Goal: Task Accomplishment & Management: Use online tool/utility

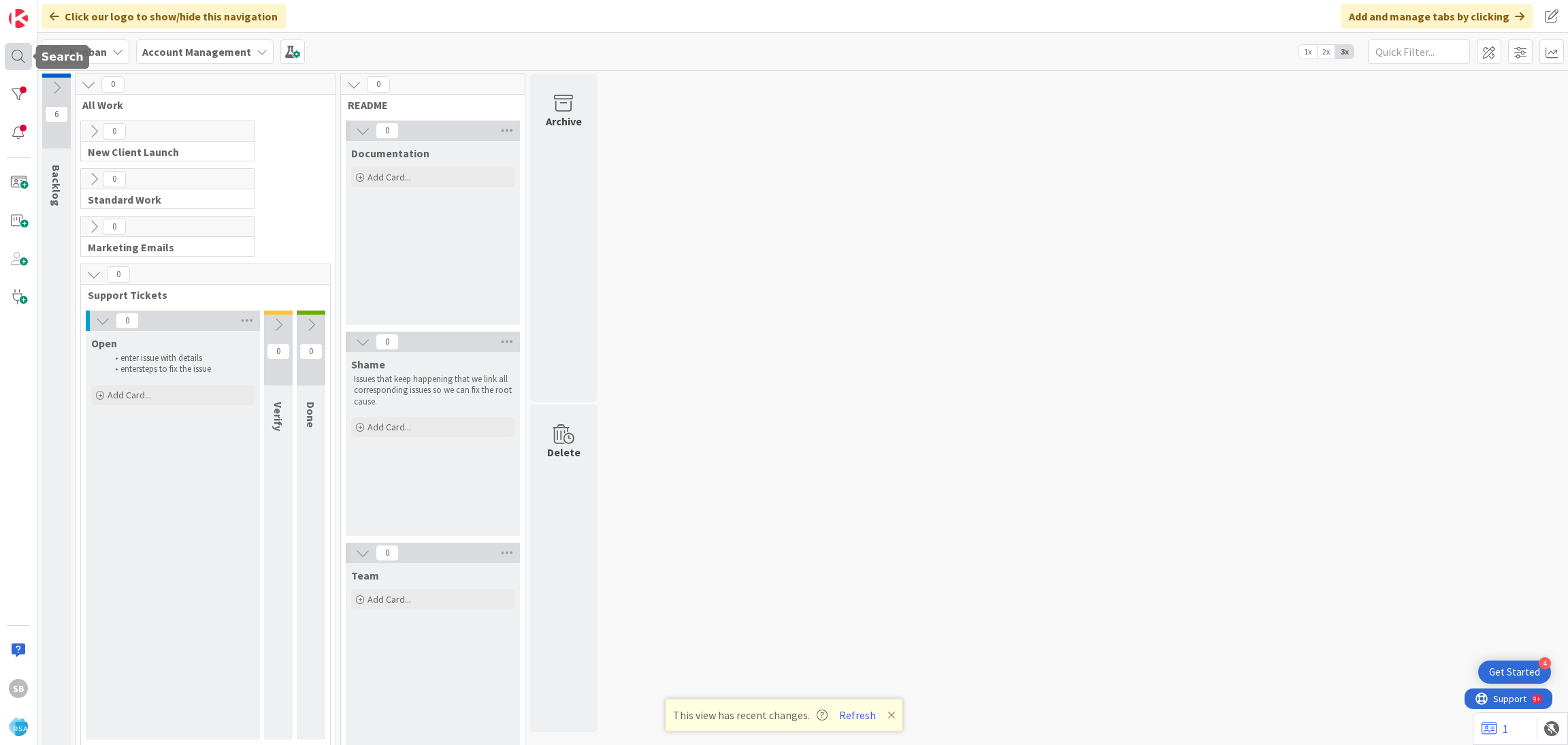
click at [14, 57] on div at bounding box center [19, 57] width 28 height 28
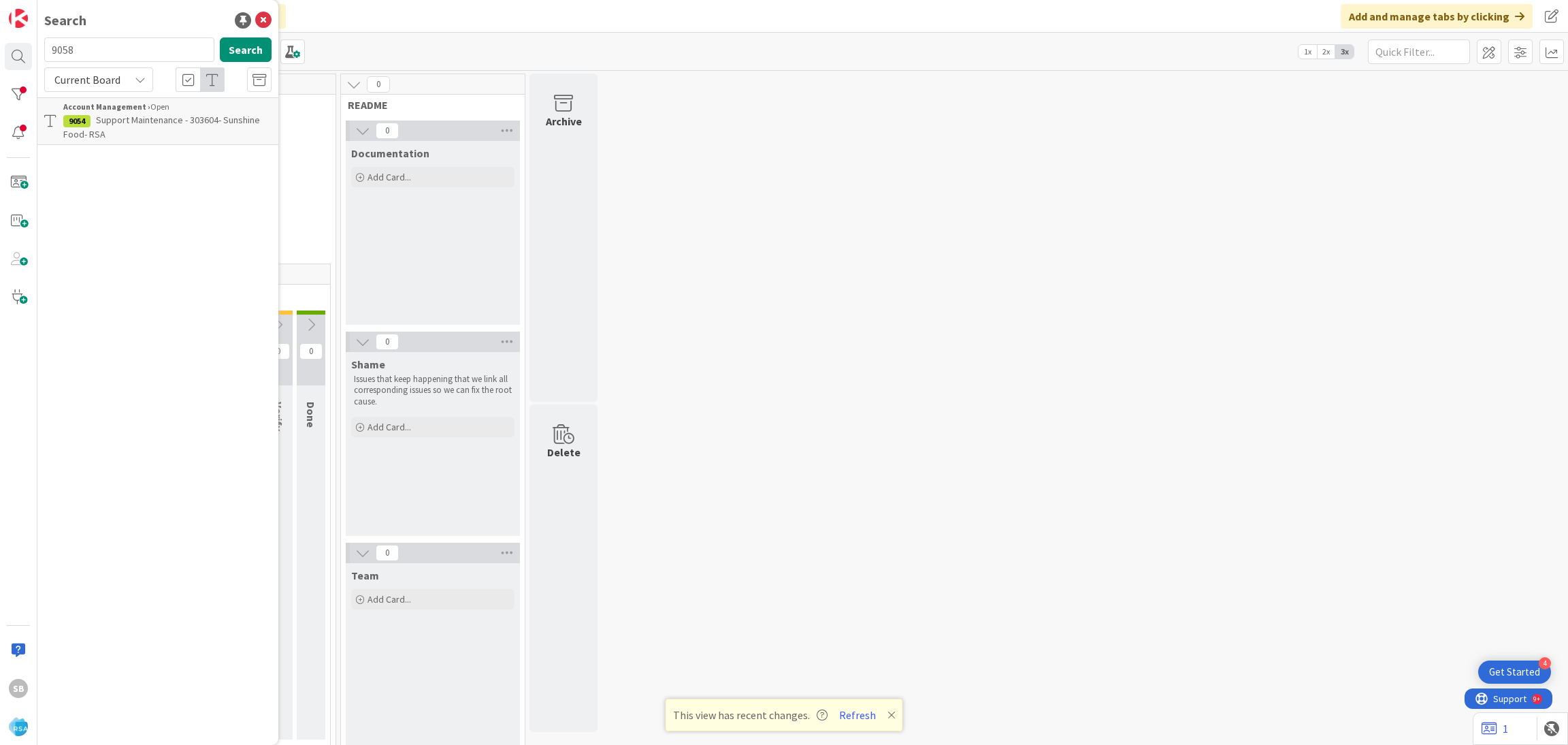
type input "9058"
click at [129, 120] on span "Support Defect- 303699- [PERSON_NAME] Market-RSA" at bounding box center [163, 127] width 200 height 27
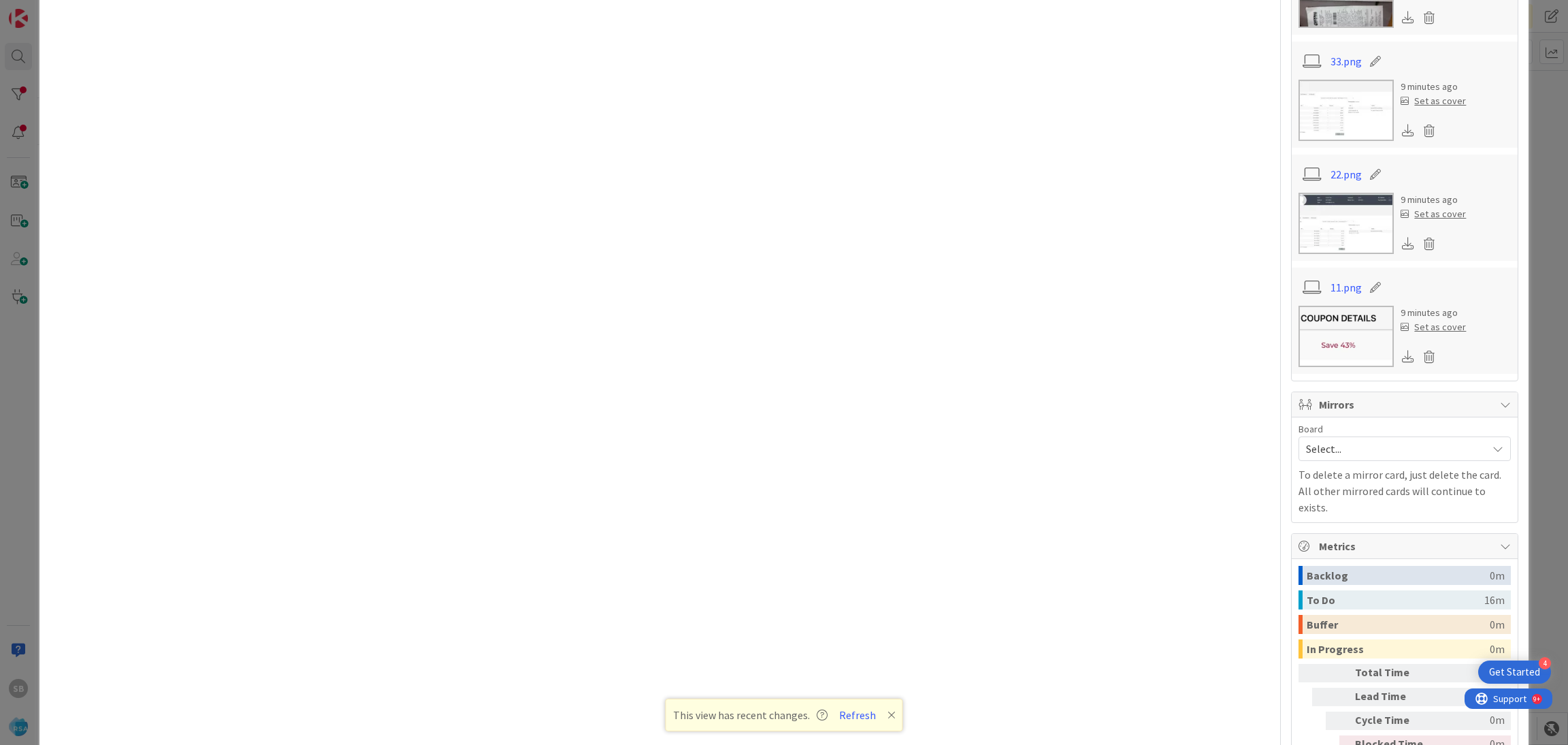
click at [1356, 450] on span "Select..." at bounding box center [1393, 448] width 174 height 19
click at [1324, 540] on span "Software Development" at bounding box center [1413, 536] width 179 height 20
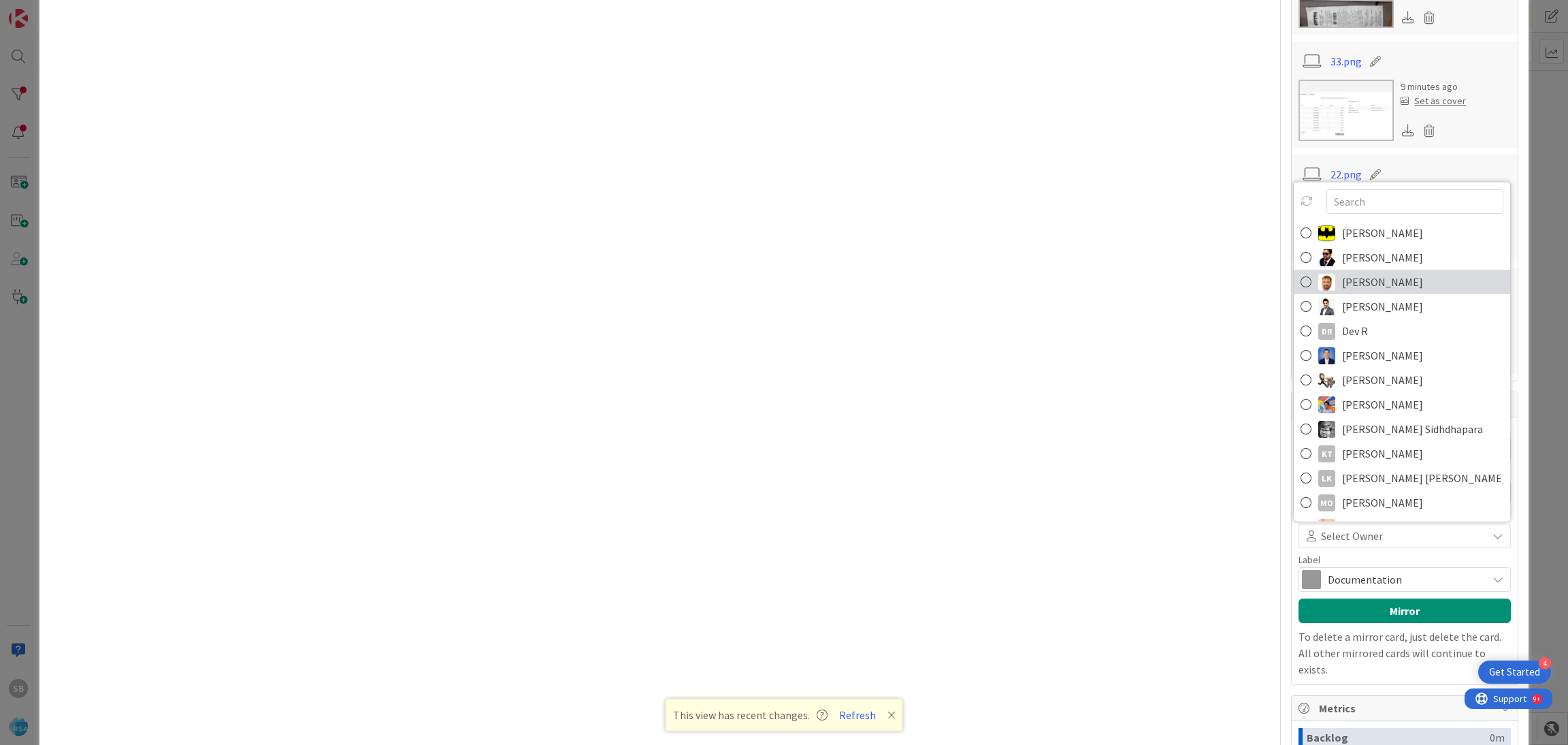
click at [1349, 290] on span "[PERSON_NAME]" at bounding box center [1382, 282] width 81 height 20
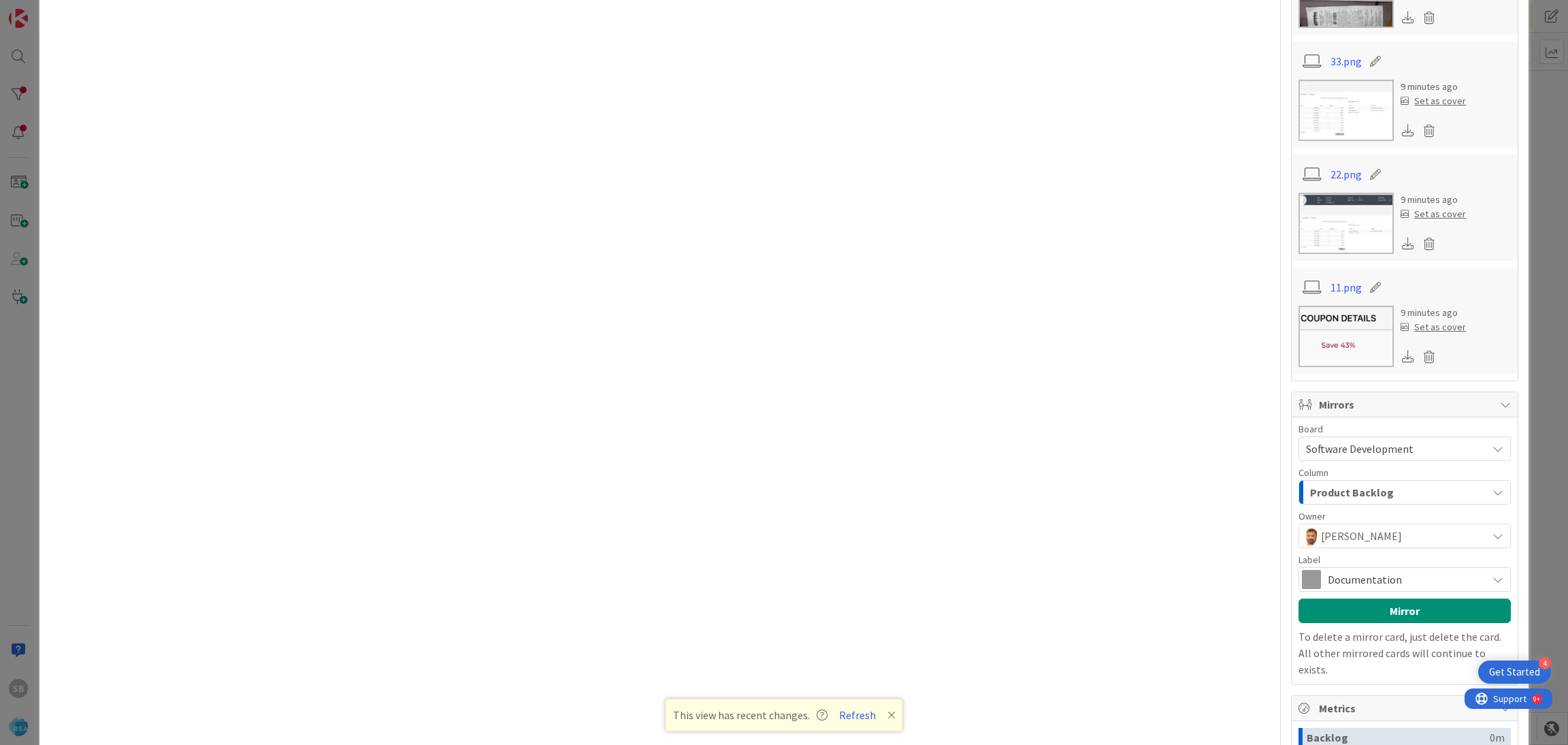
click at [1305, 584] on span at bounding box center [1311, 579] width 19 height 19
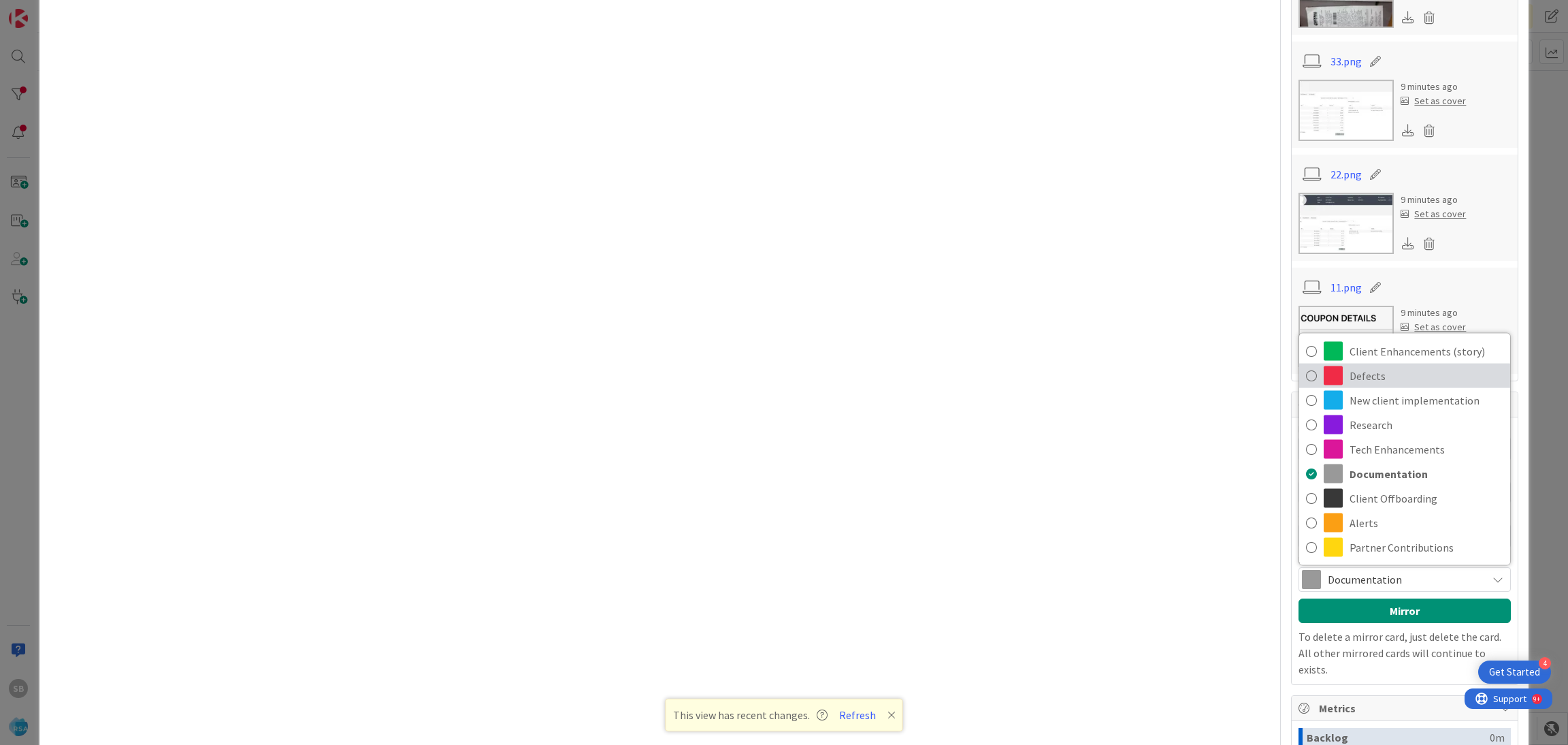
click at [1349, 385] on span "Defects" at bounding box center [1426, 375] width 154 height 20
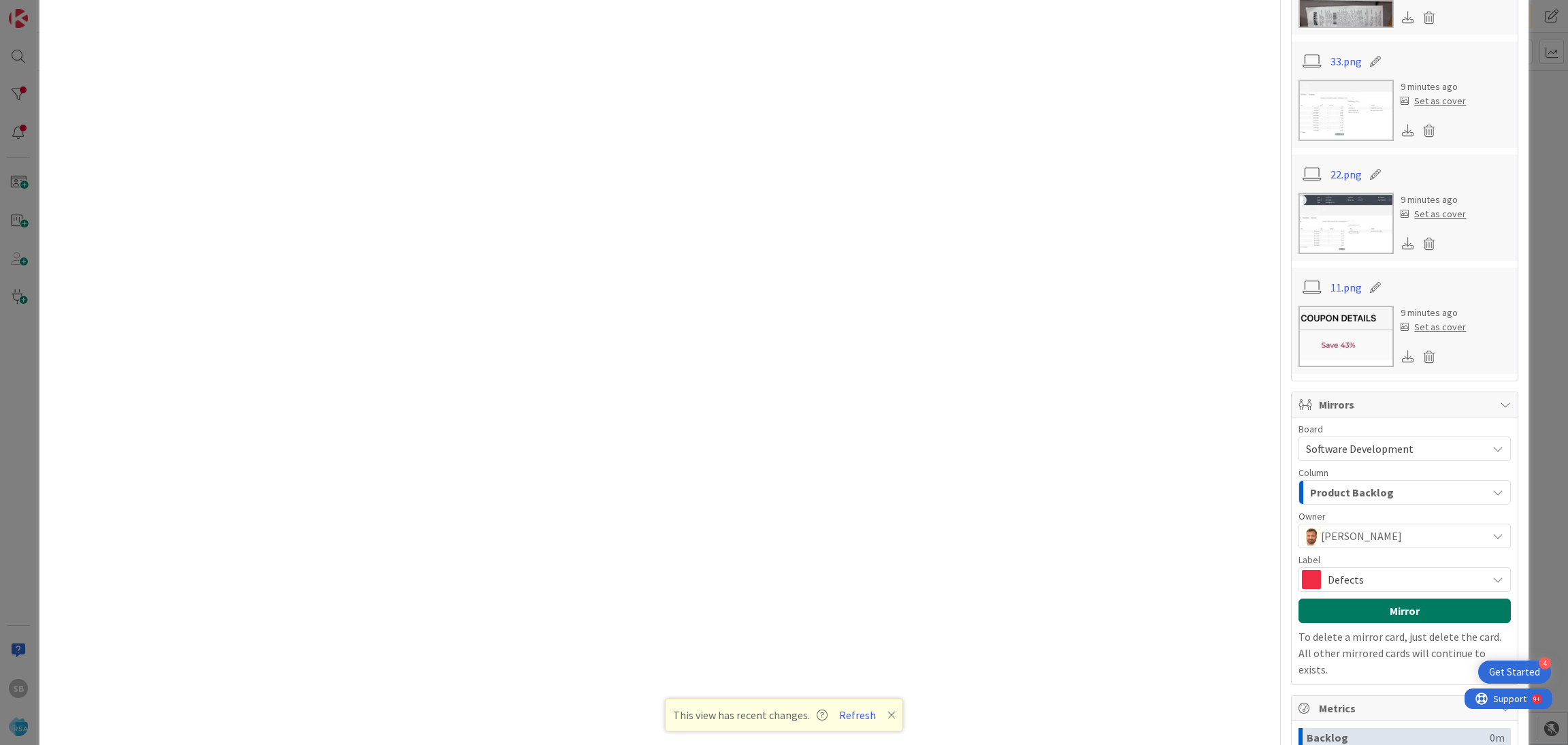
click at [1377, 619] on button "Mirror" at bounding box center [1405, 610] width 213 height 24
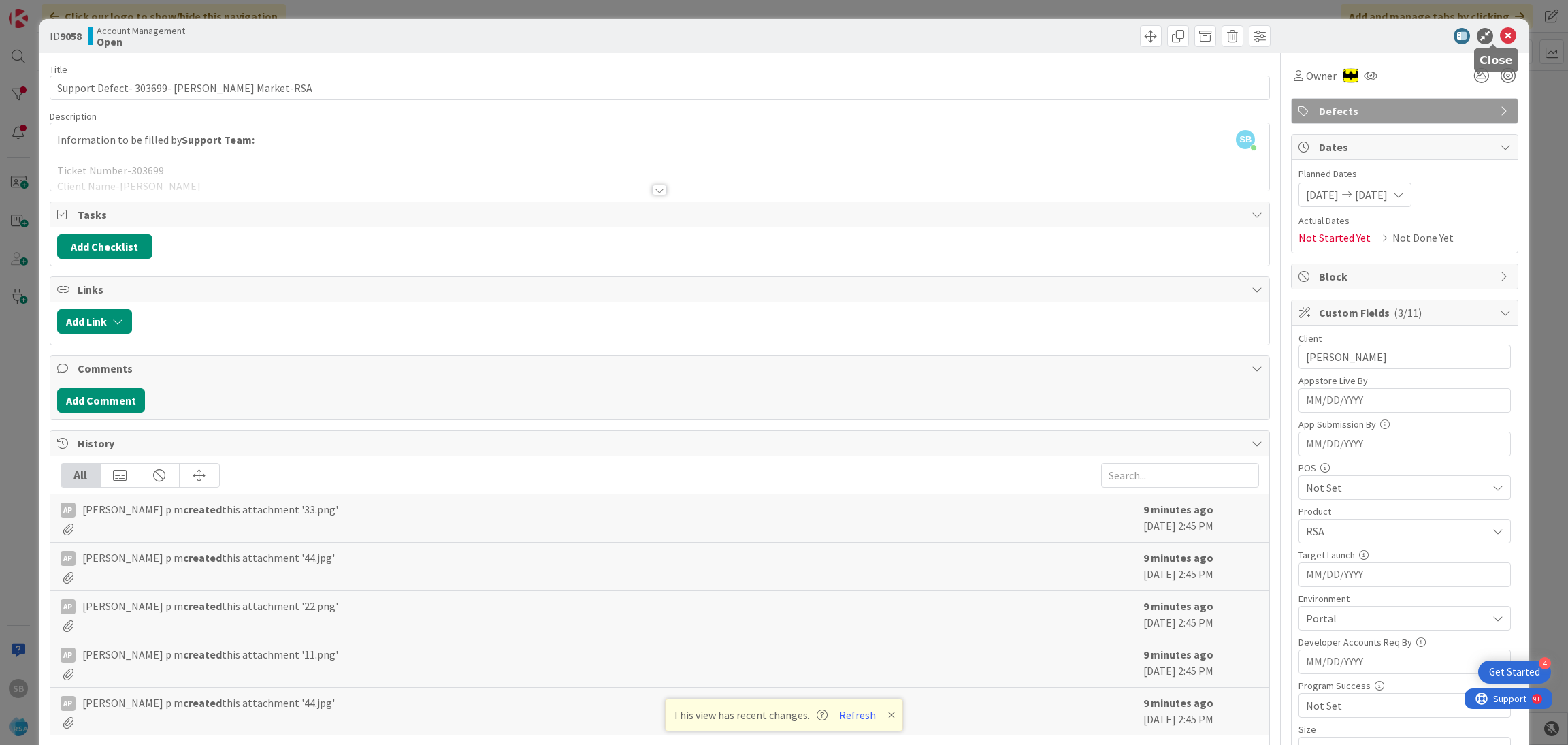
click at [1500, 35] on icon at bounding box center [1508, 36] width 16 height 16
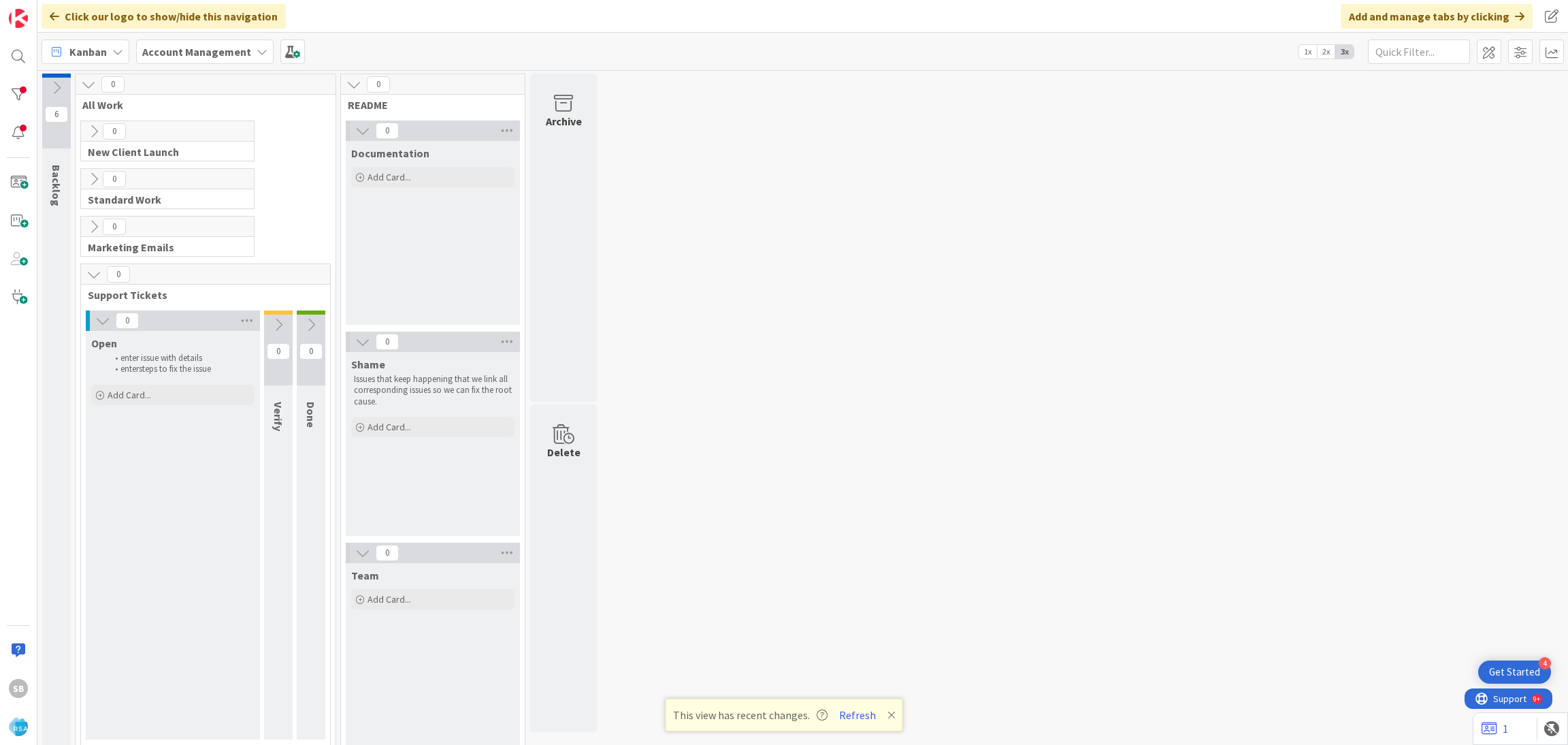
click at [33, 61] on div "SB" at bounding box center [19, 372] width 37 height 745
click at [14, 59] on div at bounding box center [19, 57] width 28 height 28
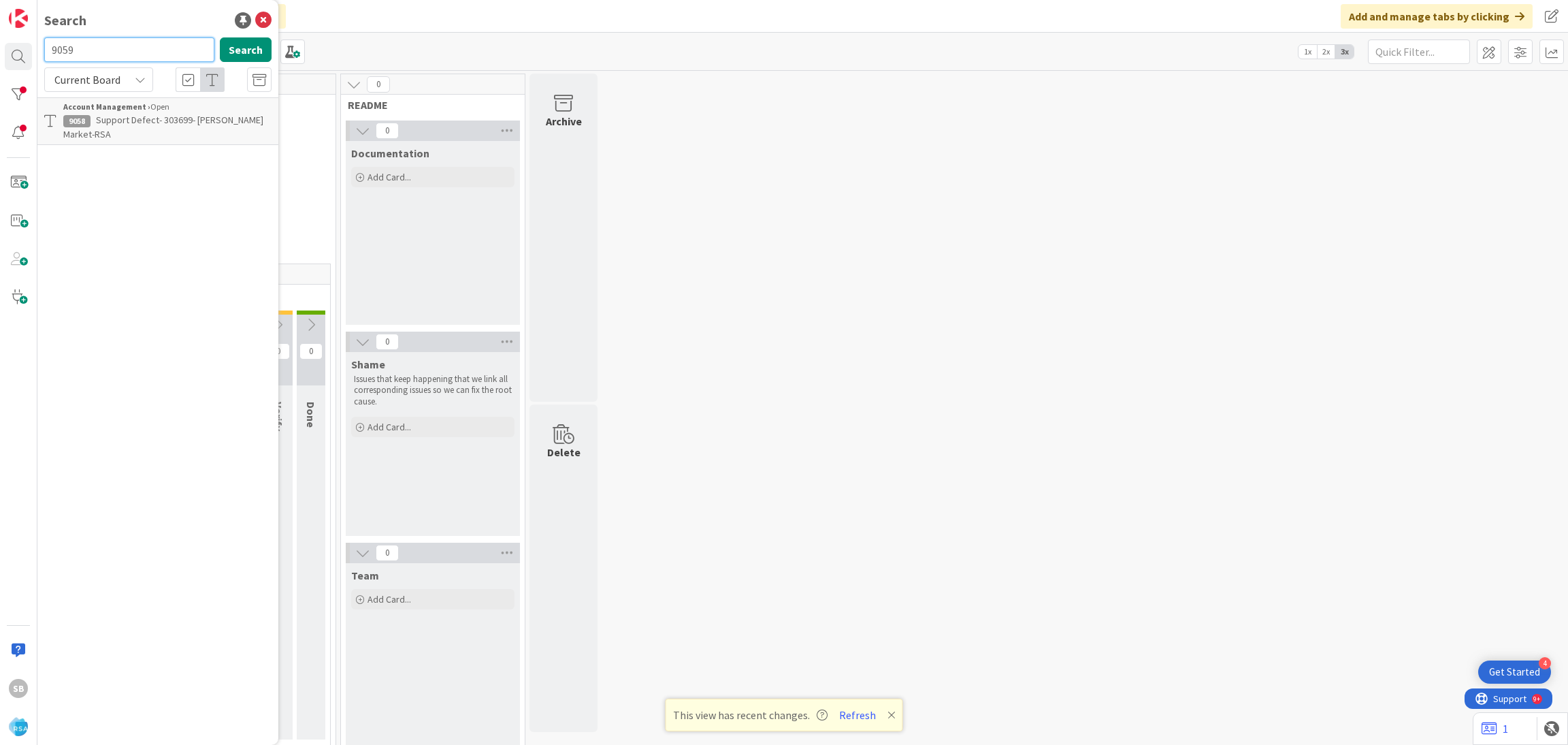
type input "9059"
click at [161, 99] on link "Account Management › Open 9059 Support Maintenance - 303679- Fresh Foods-RSA" at bounding box center [157, 121] width 241 height 48
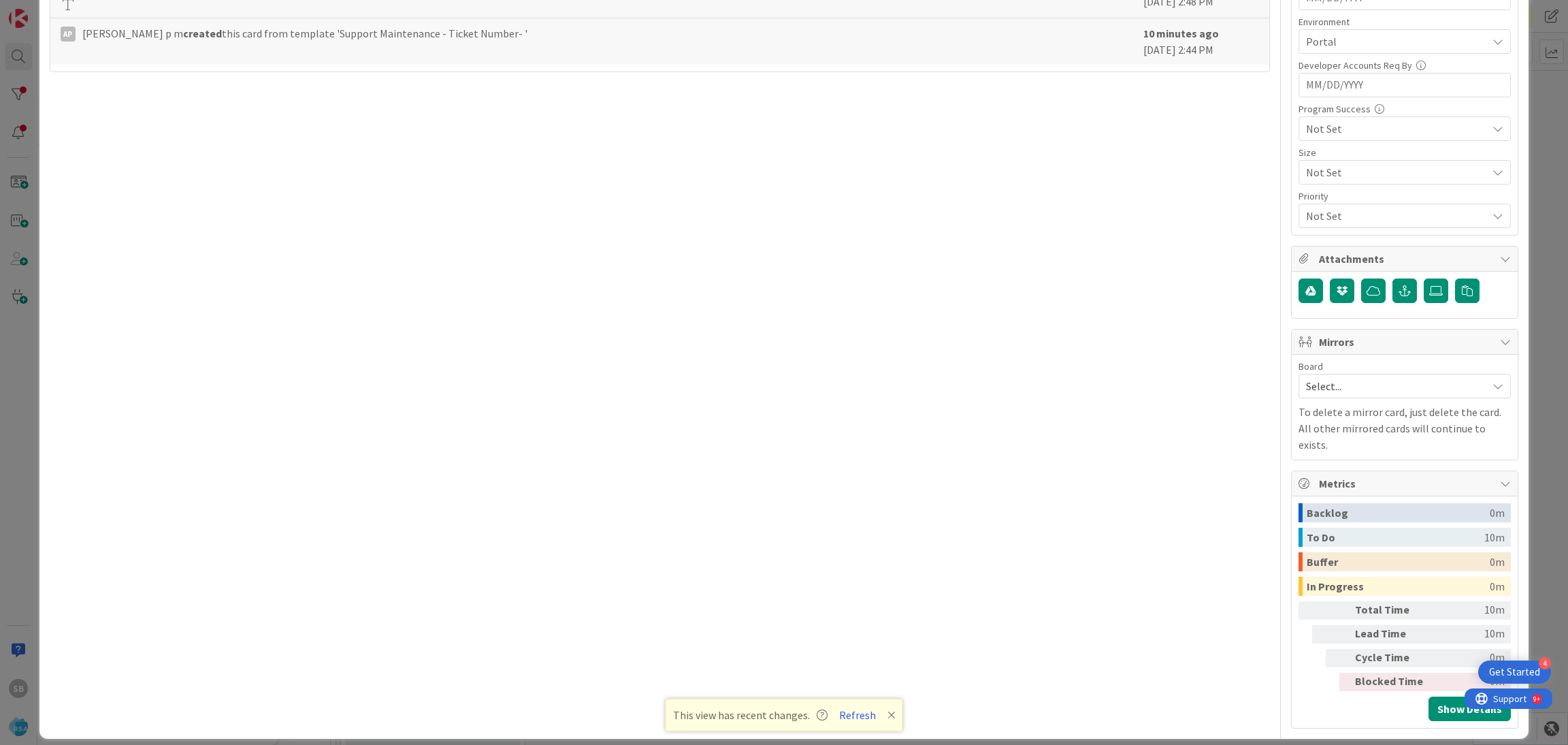
click at [1356, 380] on span "Select..." at bounding box center [1393, 385] width 174 height 19
click at [1346, 478] on span "Software Development" at bounding box center [1413, 474] width 179 height 20
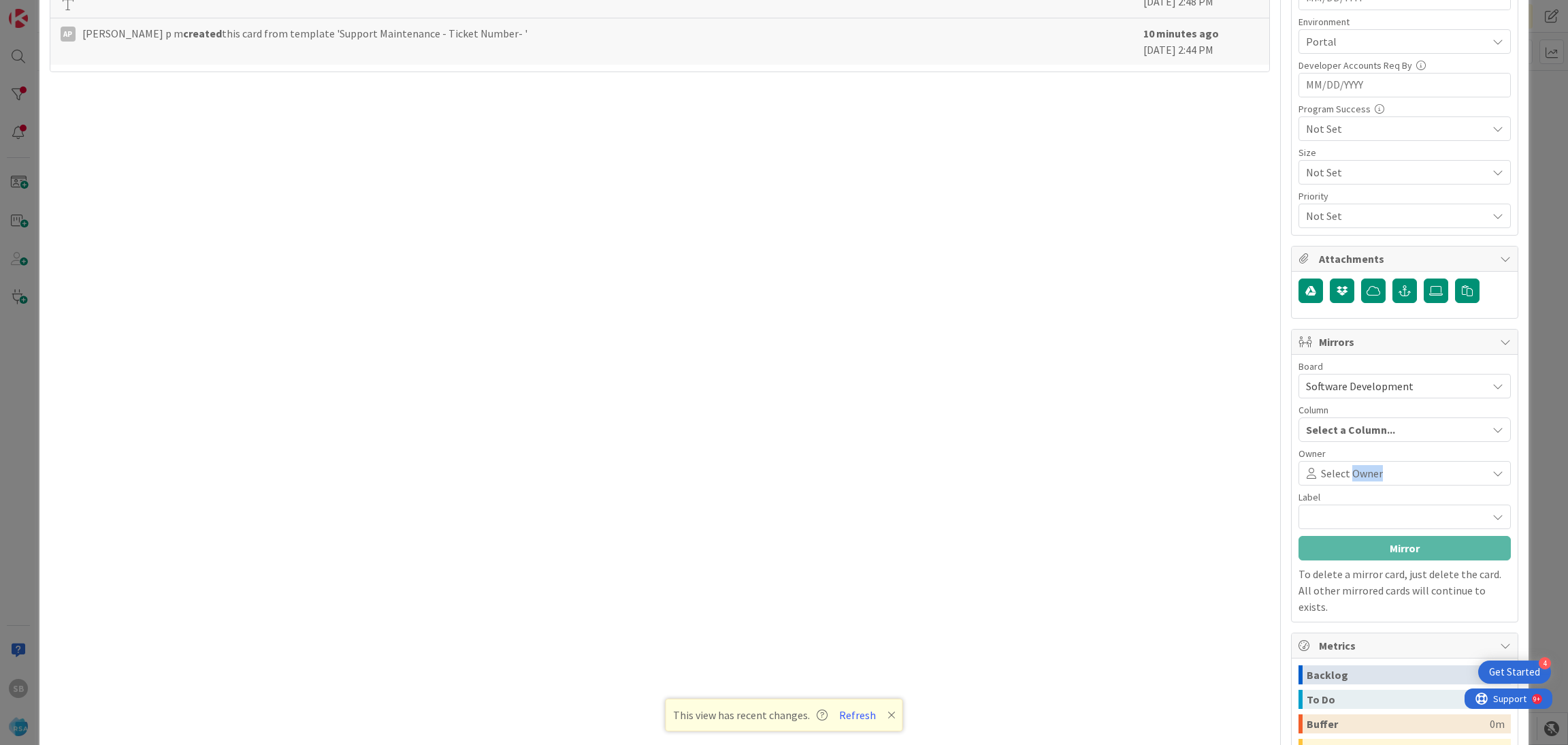
click at [1346, 478] on span "Select Owner" at bounding box center [1351, 473] width 62 height 16
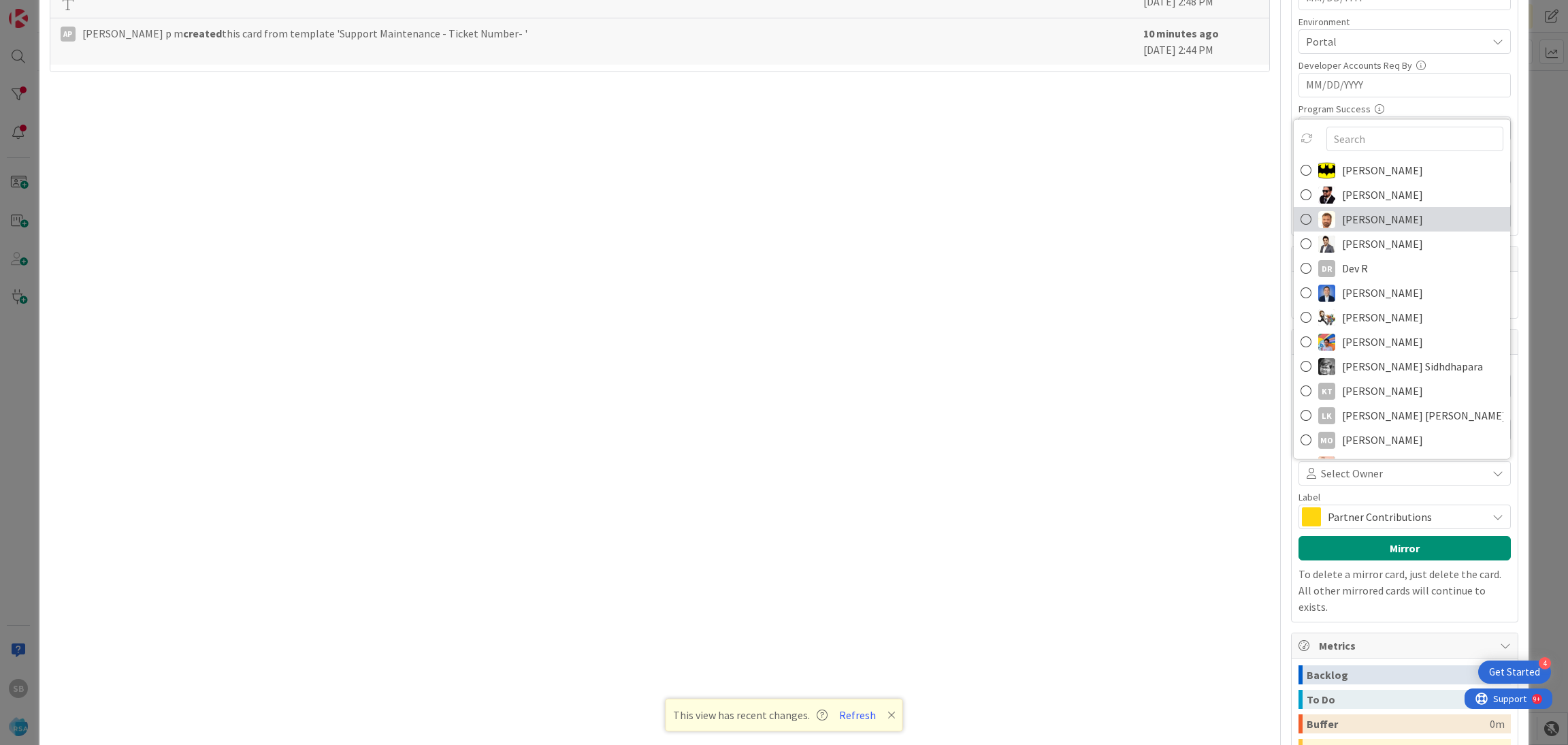
click at [1355, 229] on span "[PERSON_NAME]" at bounding box center [1382, 219] width 81 height 20
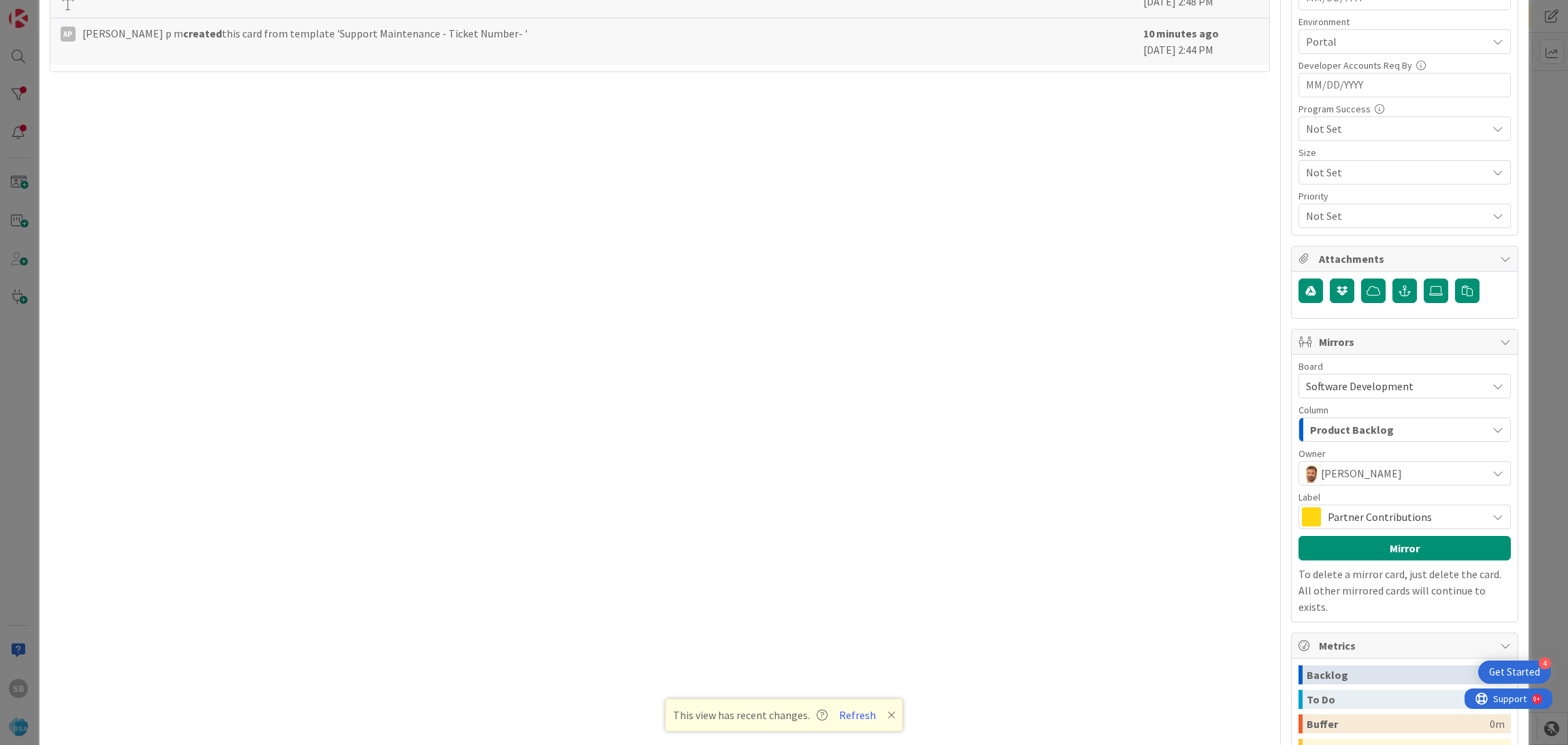
click at [1373, 516] on span "Partner Contributions" at bounding box center [1404, 516] width 153 height 19
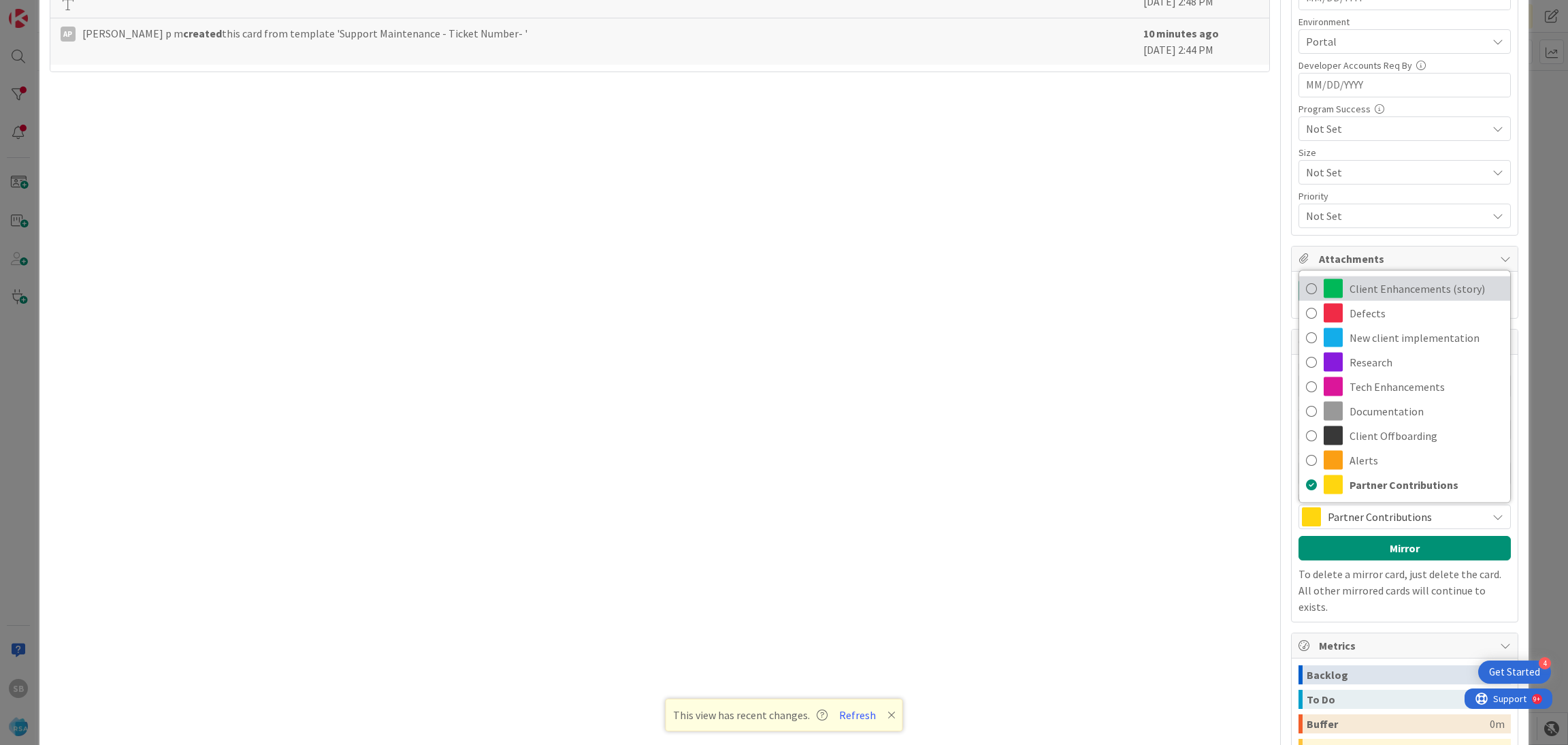
click at [1381, 292] on span "Client Enhancements (story)" at bounding box center [1426, 288] width 154 height 20
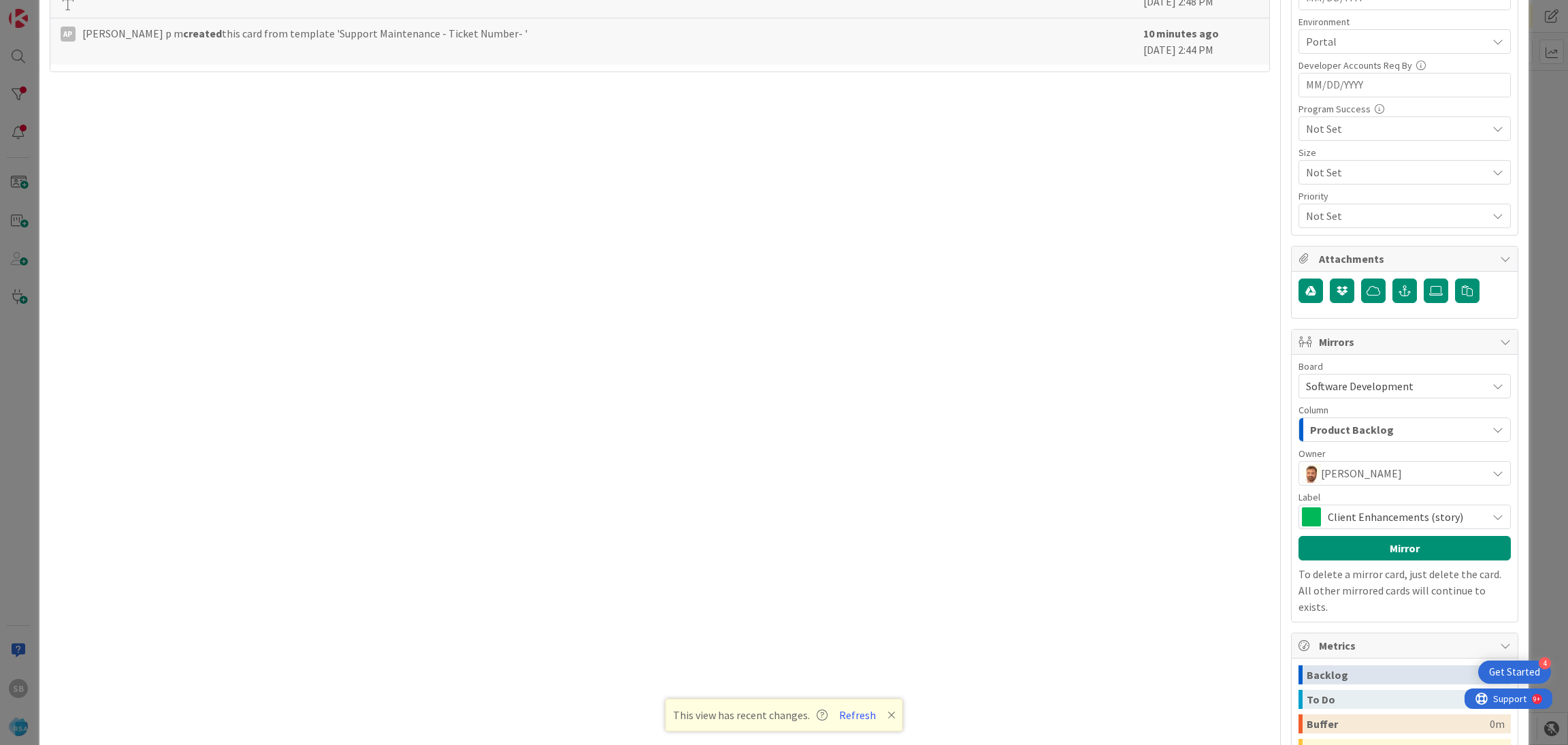
click at [1361, 564] on div "Board Software Development Account Management Software Development Column Produ…" at bounding box center [1405, 488] width 213 height 253
click at [1321, 552] on button "Mirror" at bounding box center [1405, 548] width 213 height 24
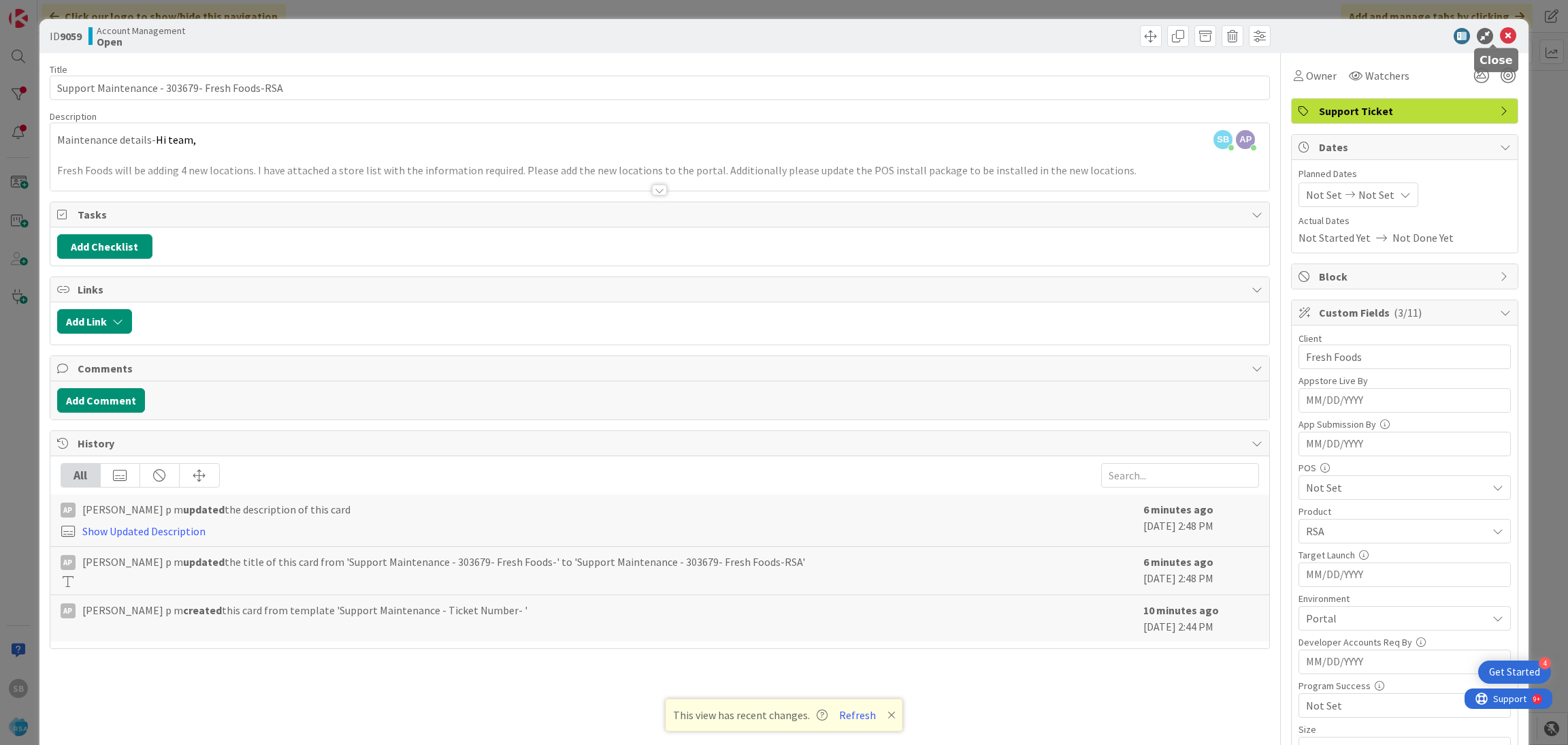
click at [1500, 32] on icon at bounding box center [1508, 36] width 16 height 16
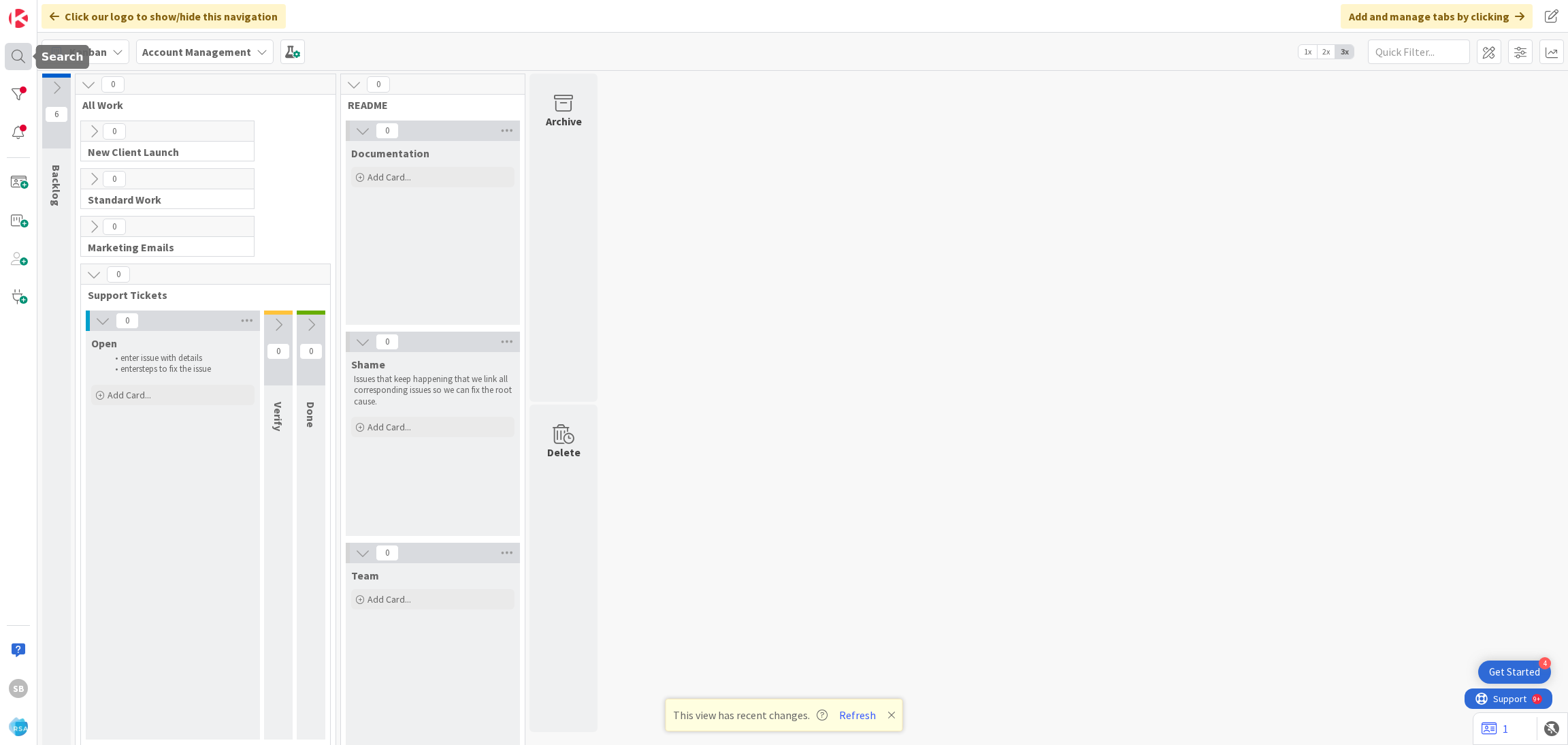
click at [15, 54] on div at bounding box center [19, 57] width 28 height 28
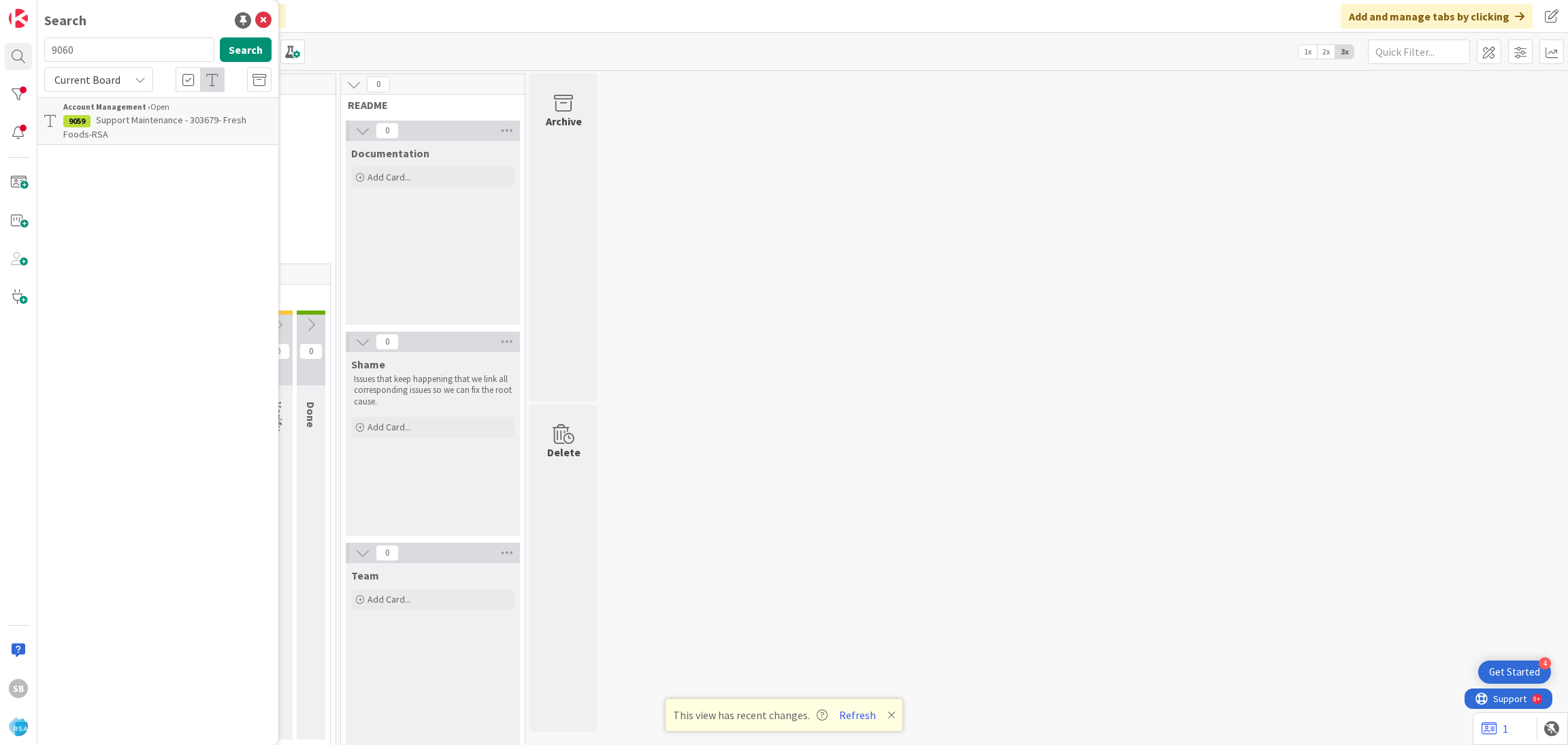
type input "9060"
click at [166, 114] on span "Support Maintenance - 303651-[PERSON_NAME] and Sons-RSA" at bounding box center [142, 127] width 158 height 27
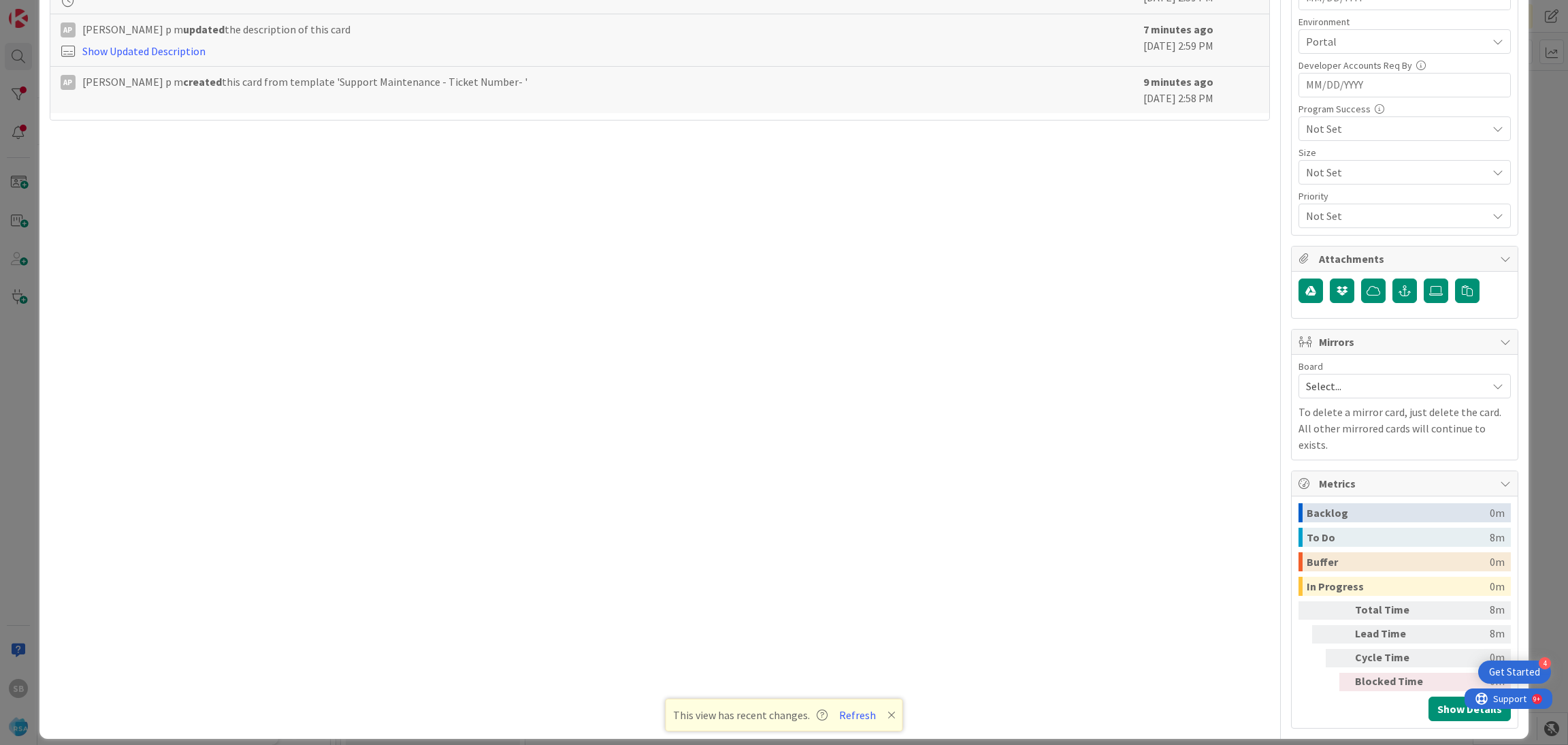
click at [1324, 386] on span "Select..." at bounding box center [1393, 385] width 174 height 19
click at [1328, 479] on span "Software Development" at bounding box center [1413, 474] width 179 height 20
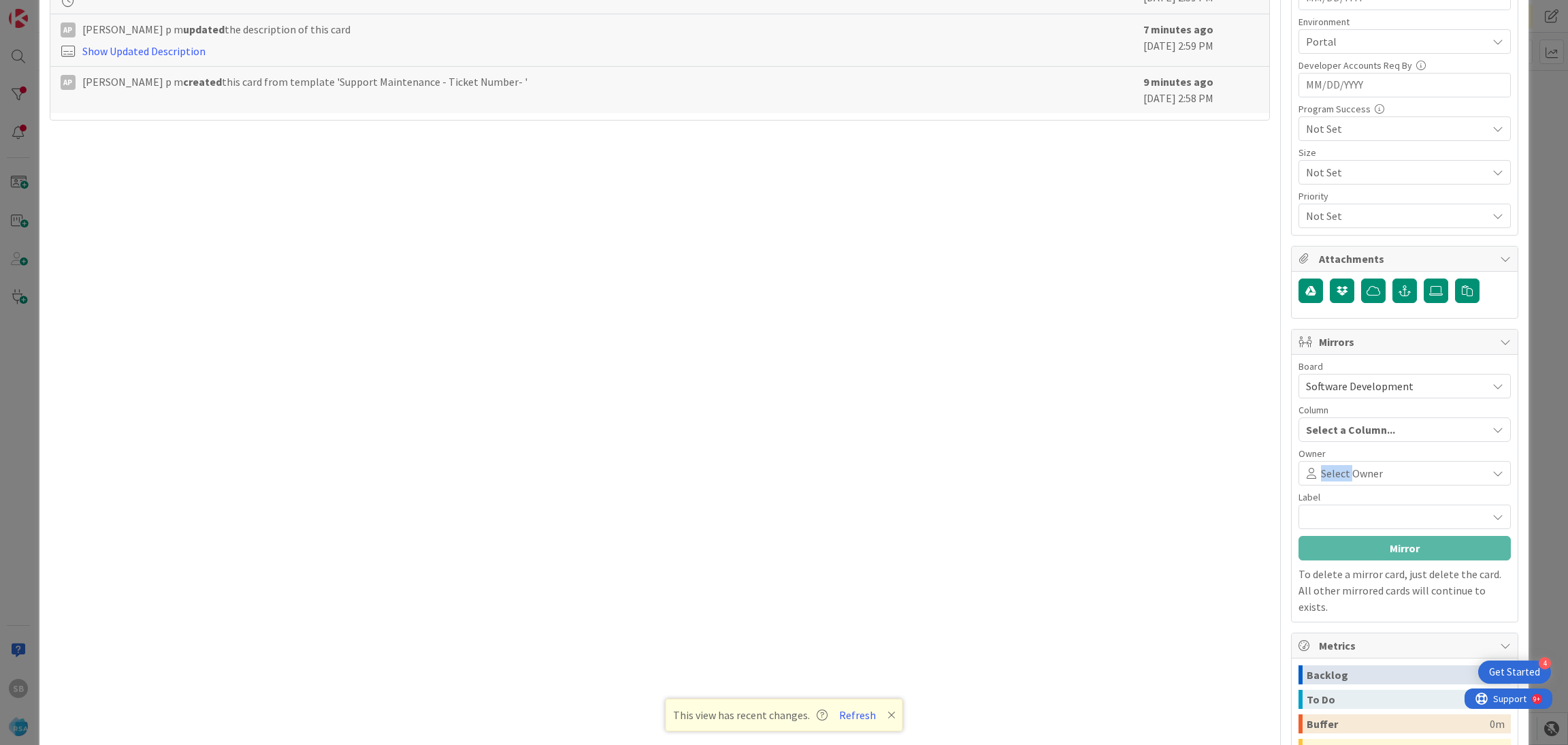
click at [1328, 479] on span "Select Owner" at bounding box center [1351, 473] width 62 height 16
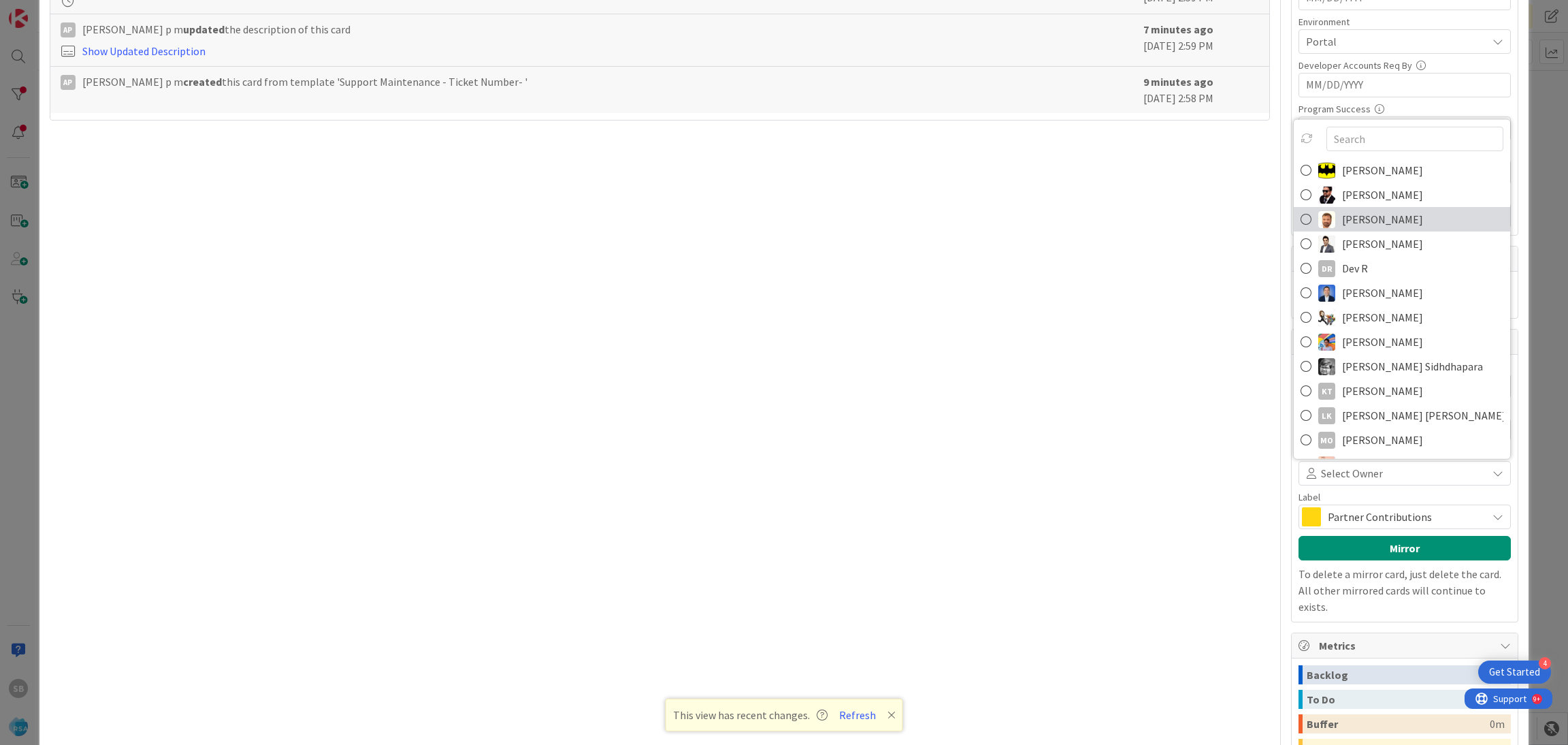
click at [1347, 225] on span "[PERSON_NAME]" at bounding box center [1382, 219] width 81 height 20
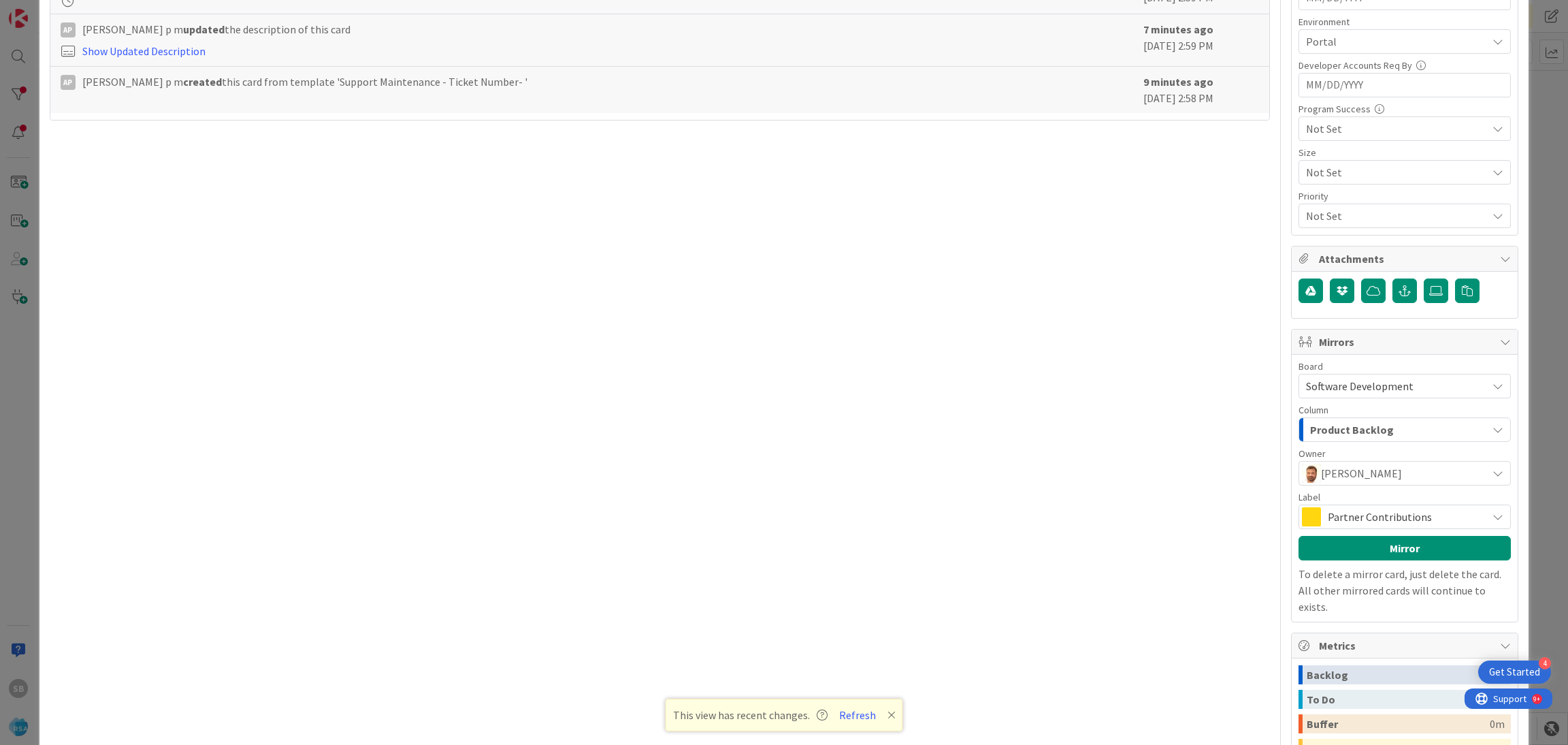
click at [1328, 513] on span "Partner Contributions" at bounding box center [1404, 516] width 153 height 19
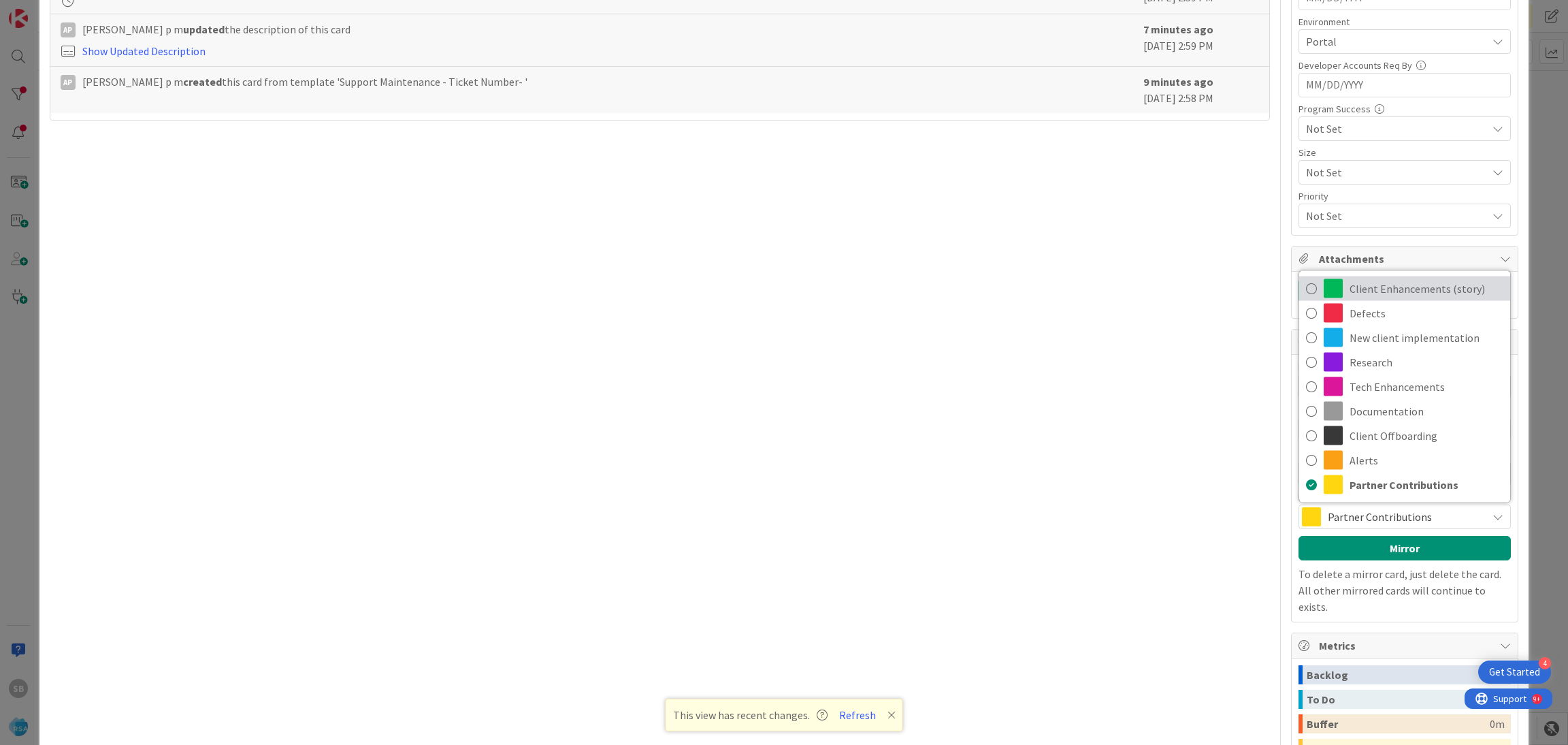
click at [1362, 283] on span "Client Enhancements (story)" at bounding box center [1426, 288] width 154 height 20
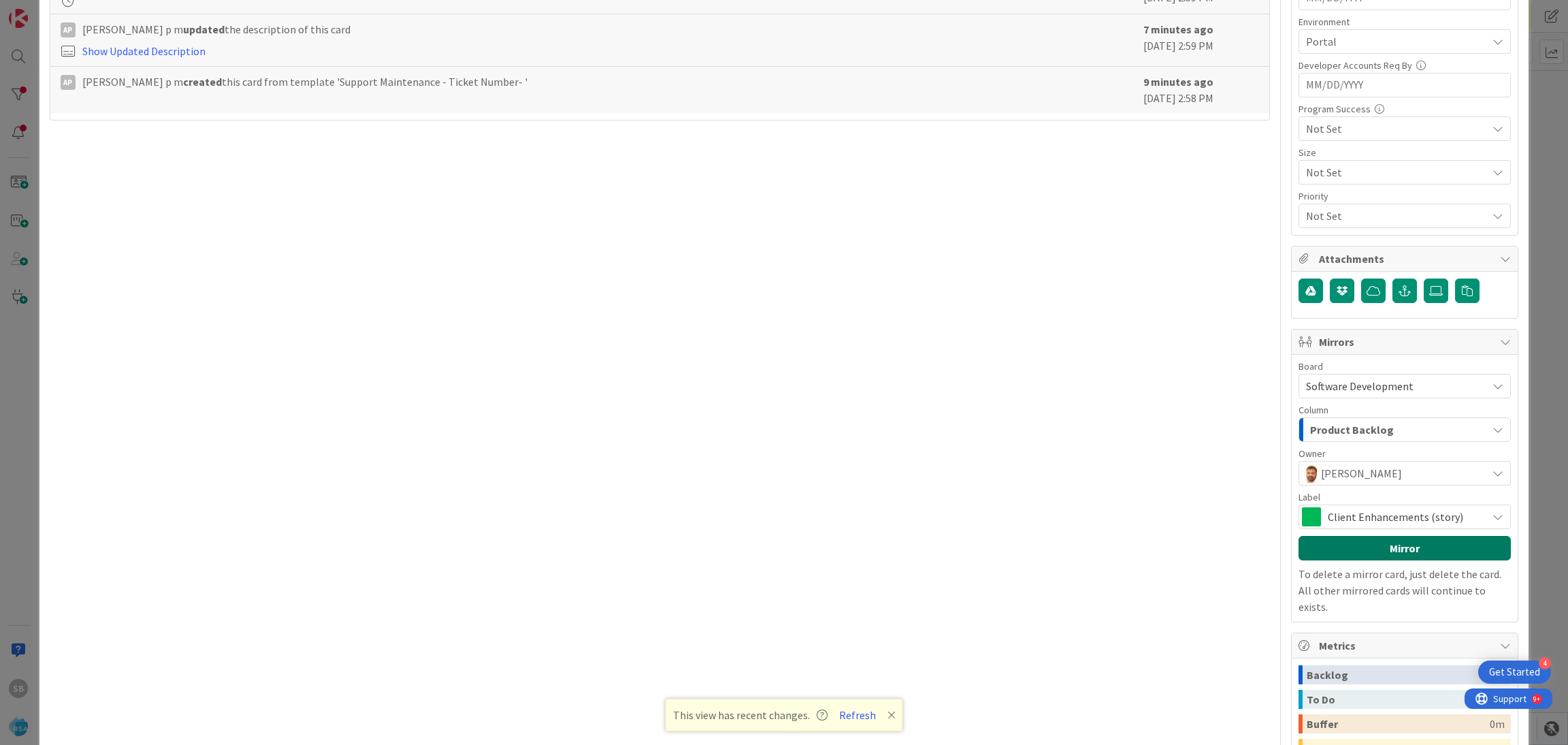
click at [1357, 548] on button "Mirror" at bounding box center [1405, 548] width 213 height 24
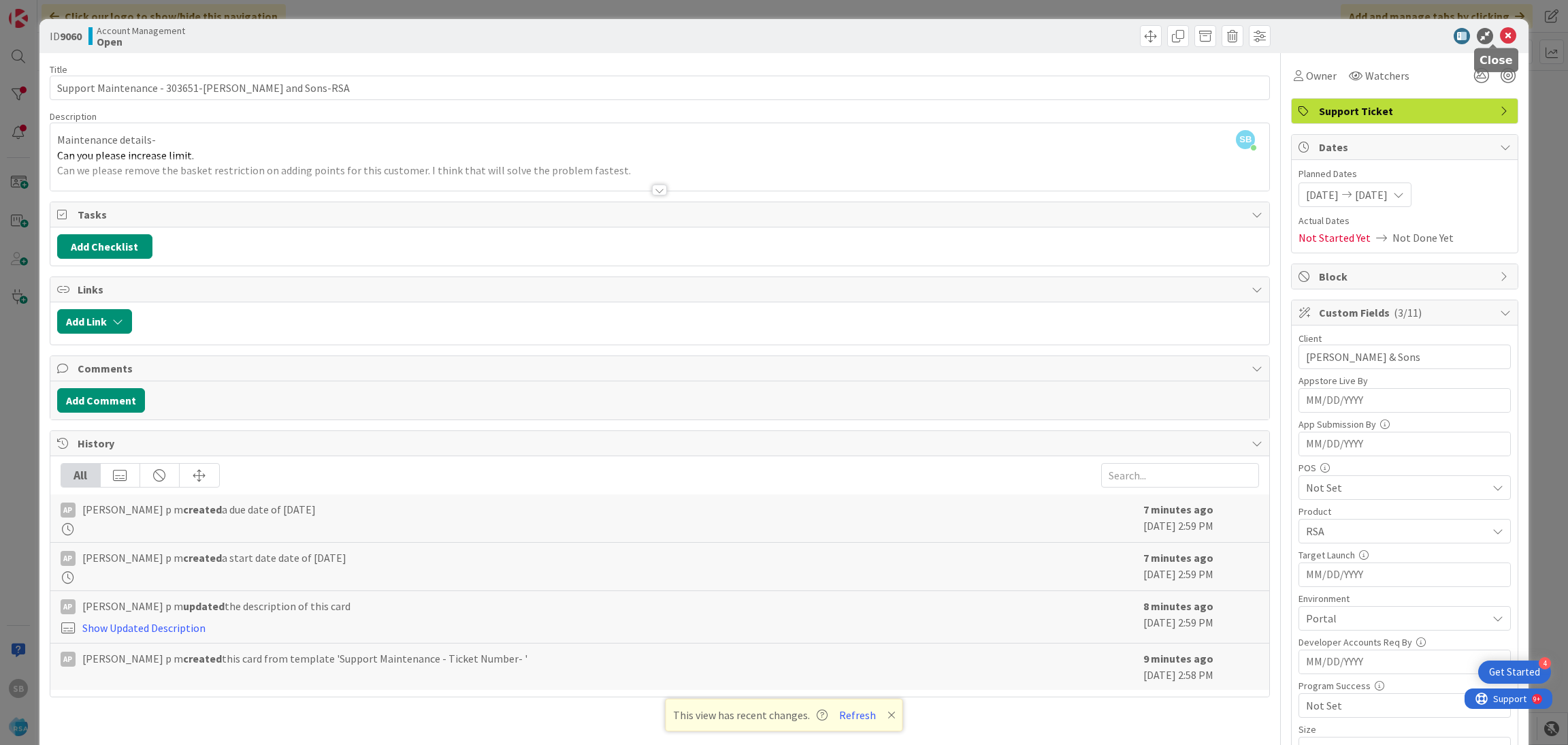
click at [1500, 36] on icon at bounding box center [1508, 36] width 16 height 16
